Goal: Information Seeking & Learning: Check status

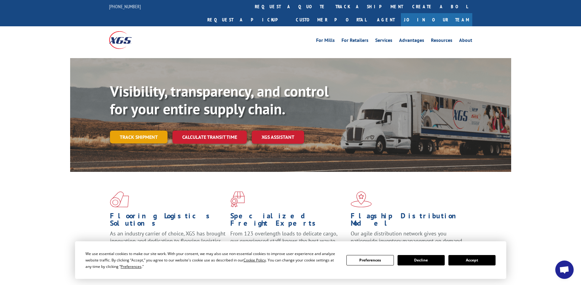
scroll to position [31, 0]
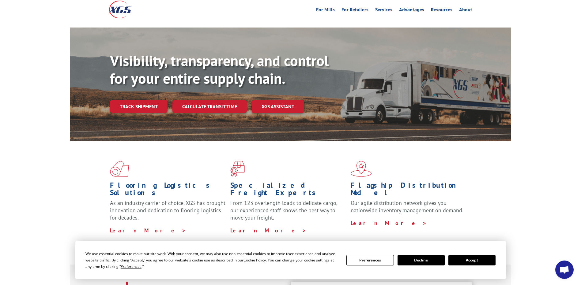
click at [261, 3] on div "For [PERSON_NAME] For Retailers Services Advantages Resources About For [PERSON…" at bounding box center [290, 9] width 363 height 27
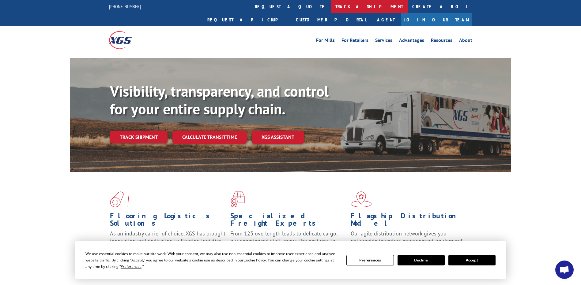
click at [331, 8] on link "track a shipment" at bounding box center [369, 6] width 77 height 13
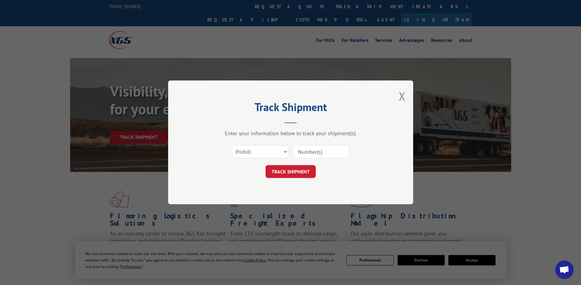
click at [317, 153] on input at bounding box center [321, 152] width 56 height 13
paste input "6200035199"
type input "6200035199"
click at [297, 173] on button "TRACK SHIPMENT" at bounding box center [290, 172] width 50 height 13
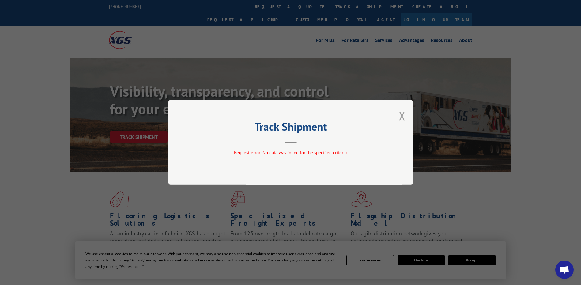
click at [400, 114] on button "Close modal" at bounding box center [402, 116] width 7 height 16
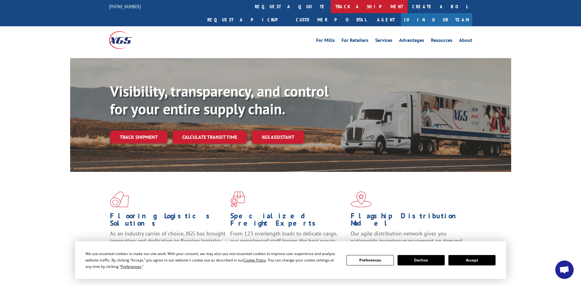
click at [331, 6] on link "track a shipment" at bounding box center [369, 6] width 77 height 13
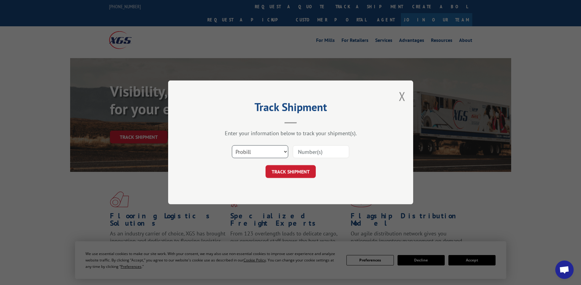
click at [284, 150] on select "Select category... Probill BOL PO" at bounding box center [260, 152] width 56 height 13
select select "bol"
click at [232, 146] on select "Select category... Probill BOL PO" at bounding box center [260, 152] width 56 height 13
click at [312, 150] on input at bounding box center [321, 152] width 56 height 13
paste input "6200035199"
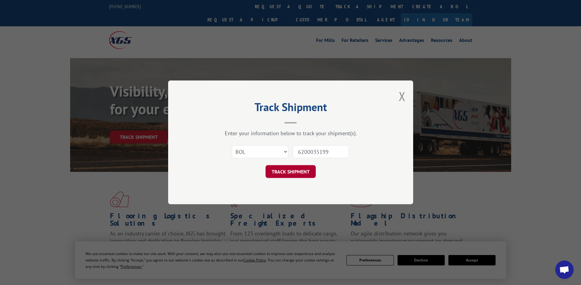
type input "6200035199"
click at [300, 170] on button "TRACK SHIPMENT" at bounding box center [290, 172] width 50 height 13
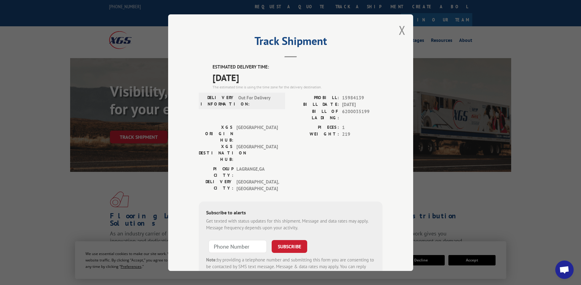
click at [49, 173] on div "Track Shipment ESTIMATED DELIVERY TIME: [DATE] The estimated time is using the …" at bounding box center [290, 142] width 581 height 285
